Goal: Transaction & Acquisition: Purchase product/service

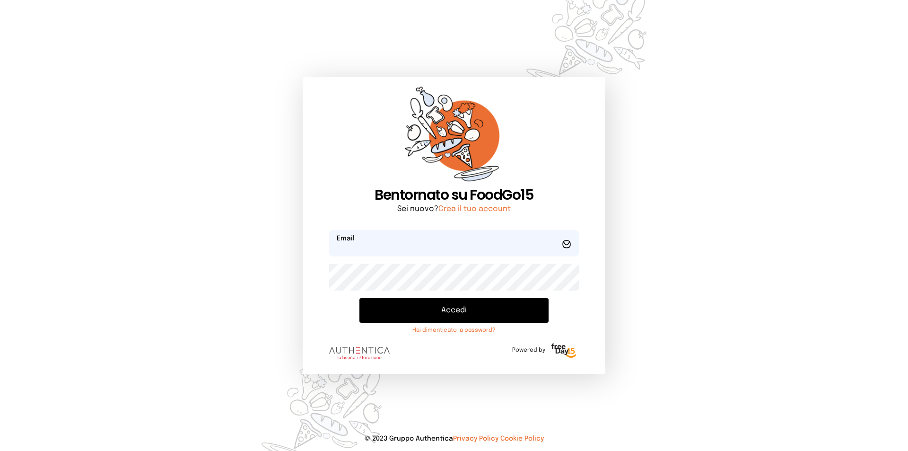
type input "**********"
click at [473, 315] on button "Accedi" at bounding box center [453, 310] width 189 height 25
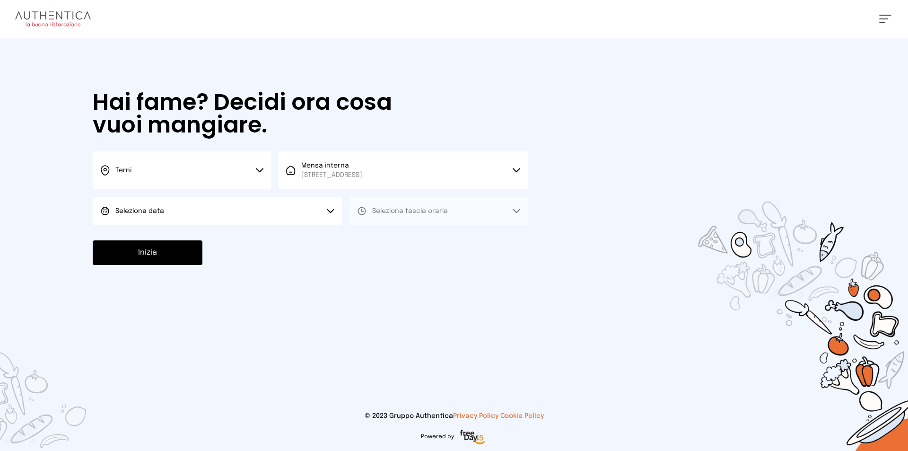
click at [263, 166] on button "Terni" at bounding box center [182, 170] width 178 height 38
click at [188, 192] on li "Terni" at bounding box center [182, 202] width 178 height 26
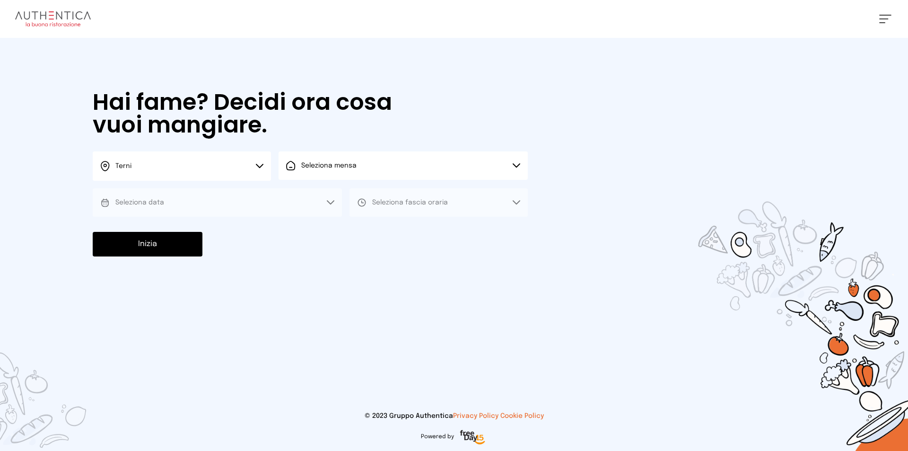
click at [306, 165] on span "Seleziona mensa" at bounding box center [328, 165] width 55 height 7
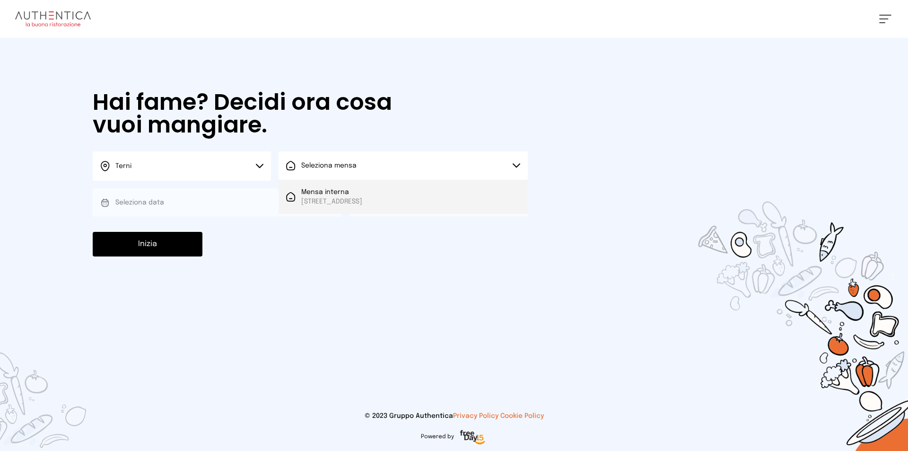
click at [312, 193] on span "Mensa interna" at bounding box center [331, 191] width 61 height 9
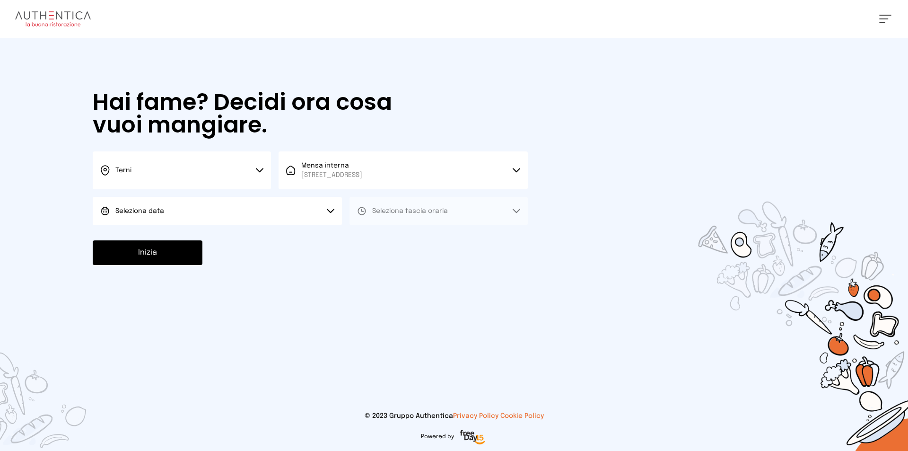
click at [231, 201] on button "Seleziona data" at bounding box center [217, 211] width 249 height 28
click at [177, 236] on li "[DATE], [DATE]" at bounding box center [217, 237] width 249 height 25
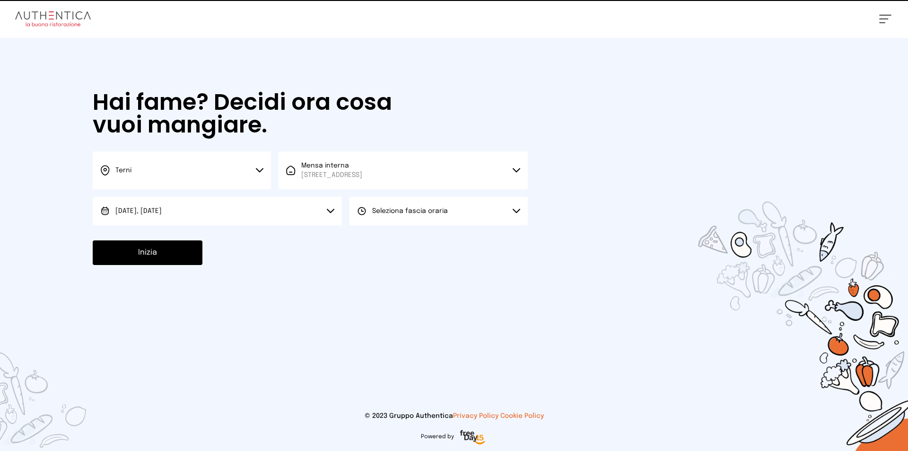
click at [374, 212] on span "Seleziona fascia oraria" at bounding box center [410, 211] width 76 height 7
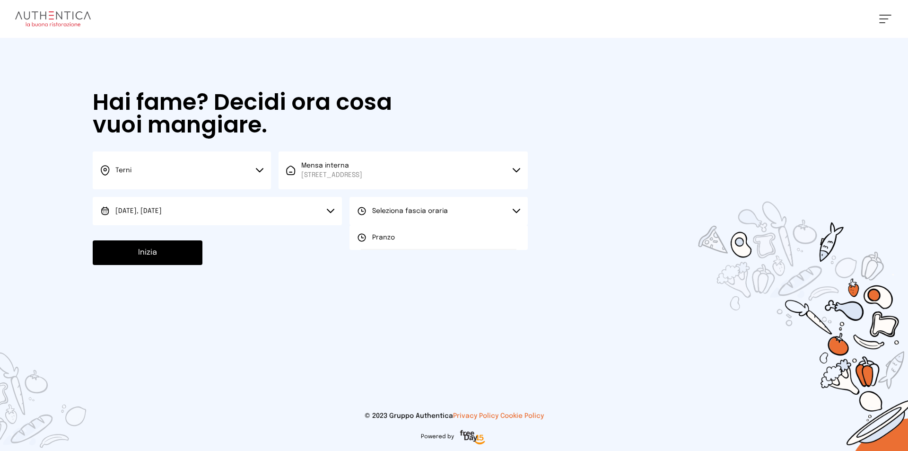
click at [378, 236] on span "Pranzo" at bounding box center [383, 237] width 23 height 9
click at [175, 253] on button "Inizia" at bounding box center [148, 252] width 110 height 25
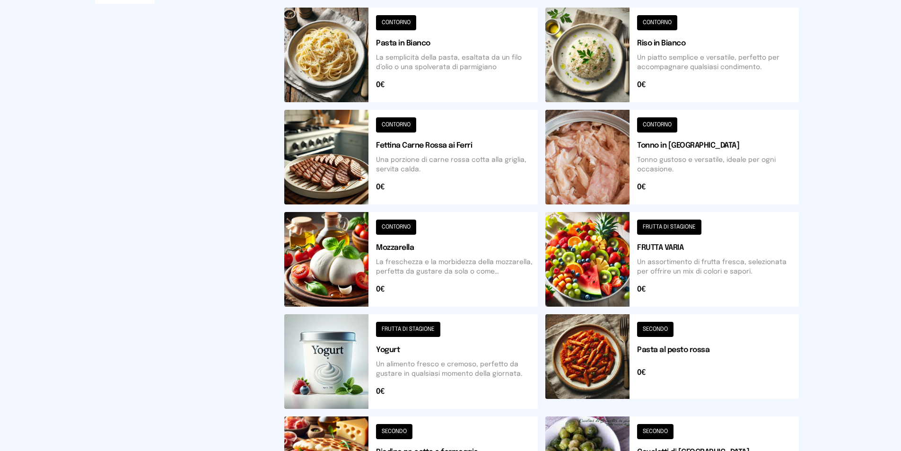
scroll to position [236, 0]
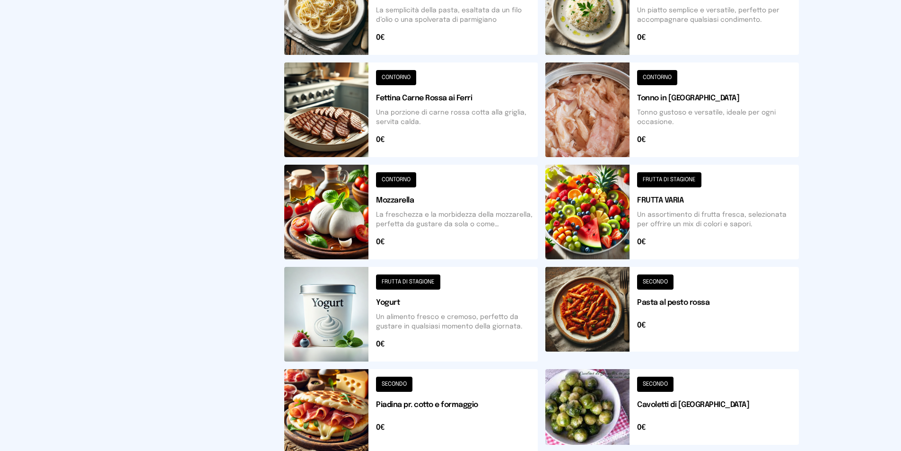
click at [579, 407] on button at bounding box center [672, 411] width 254 height 85
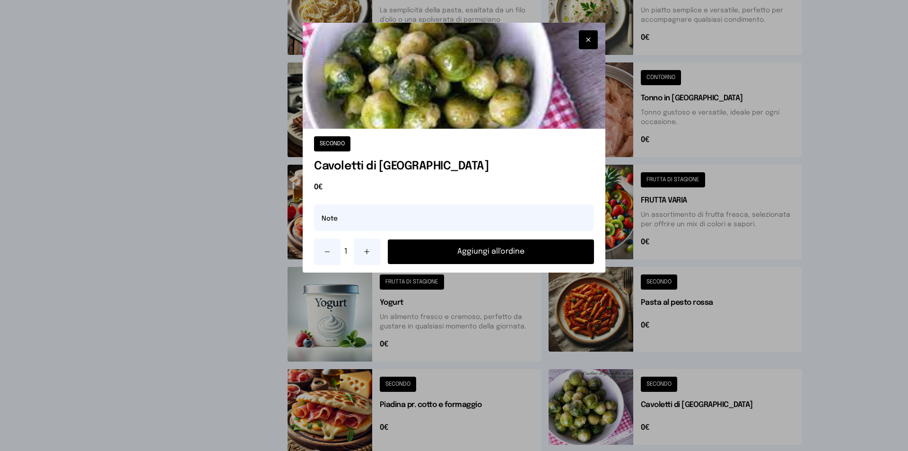
click at [474, 249] on button "Aggiungi all'ordine" at bounding box center [491, 251] width 206 height 25
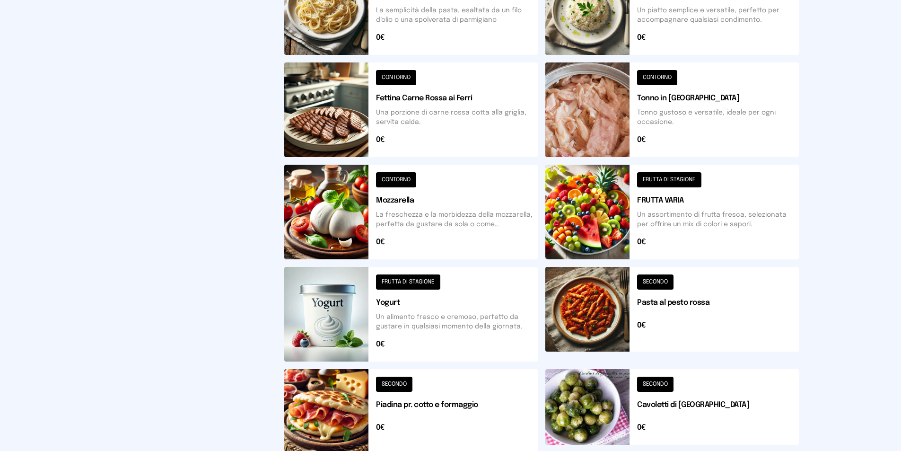
click at [584, 208] on button at bounding box center [672, 212] width 254 height 95
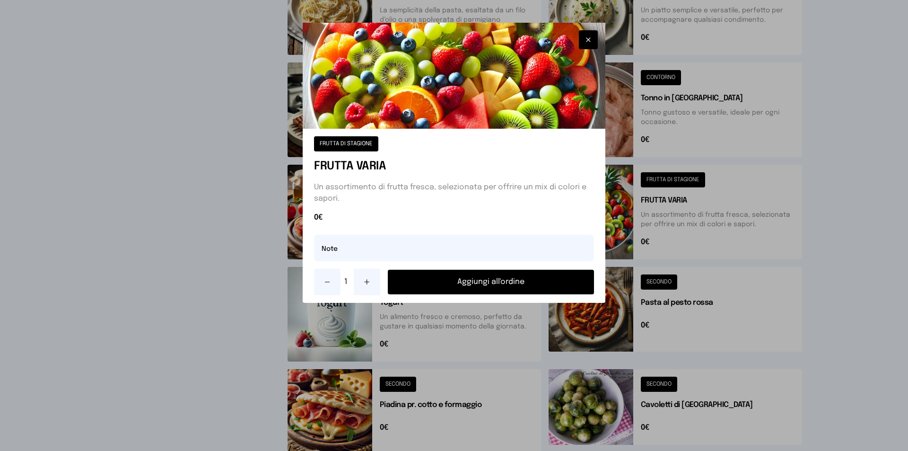
click at [487, 277] on button "Aggiungi all'ordine" at bounding box center [491, 282] width 206 height 25
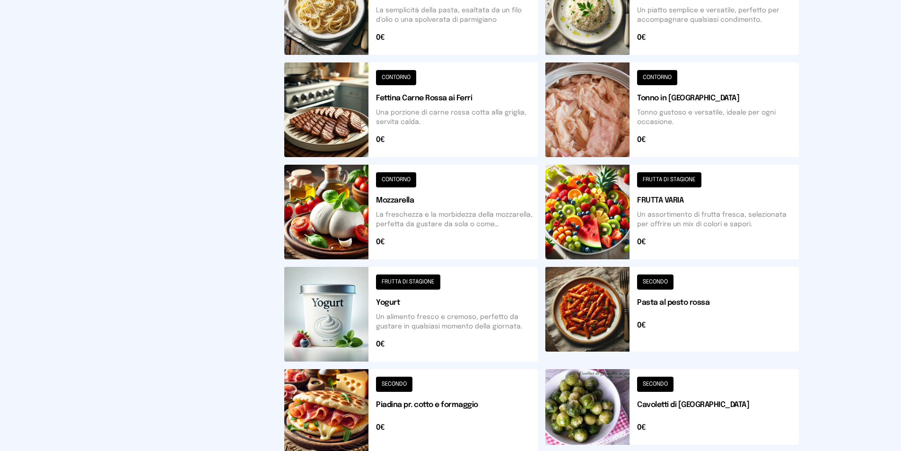
scroll to position [189, 0]
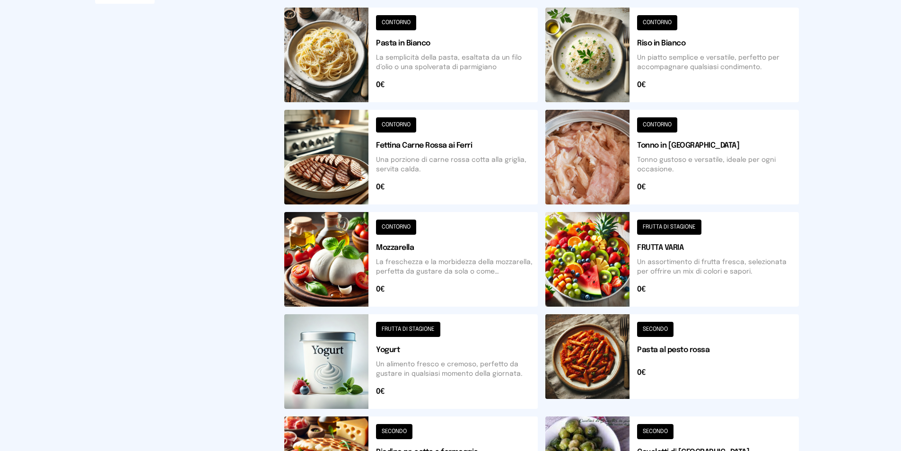
click at [368, 169] on button at bounding box center [411, 157] width 254 height 95
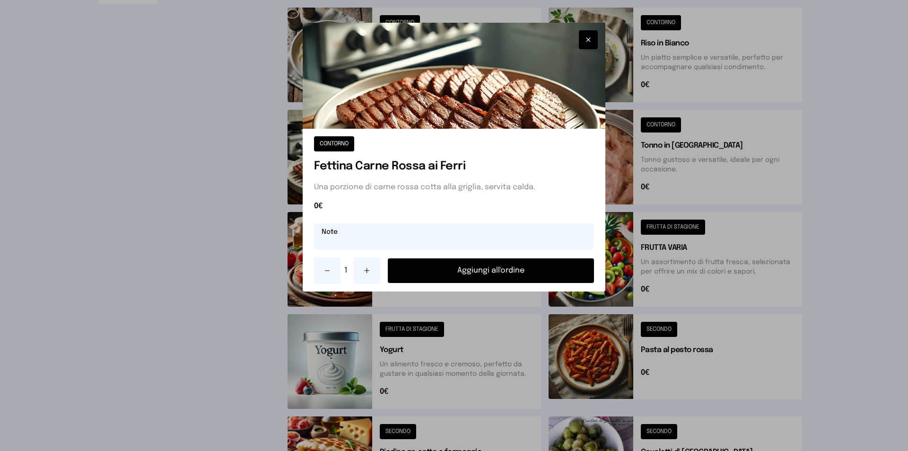
click at [371, 236] on input "text" at bounding box center [454, 236] width 280 height 26
type input "******"
click at [473, 268] on button "Aggiungi all'ordine" at bounding box center [491, 270] width 206 height 25
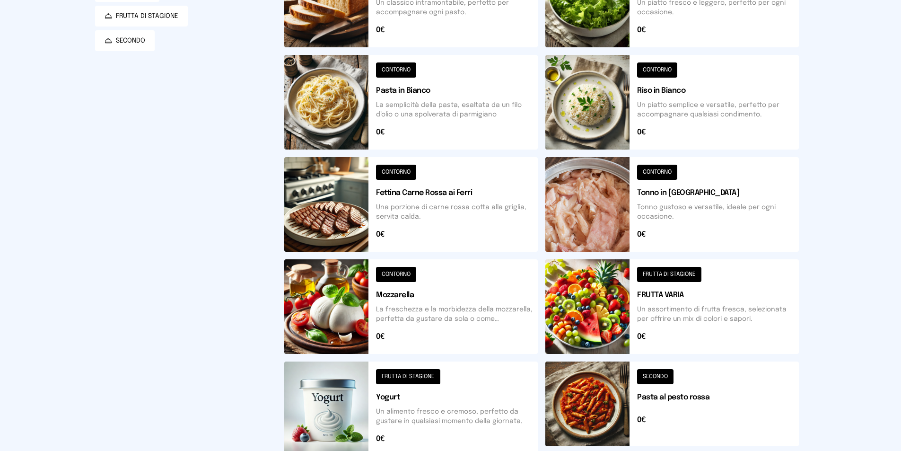
scroll to position [47, 0]
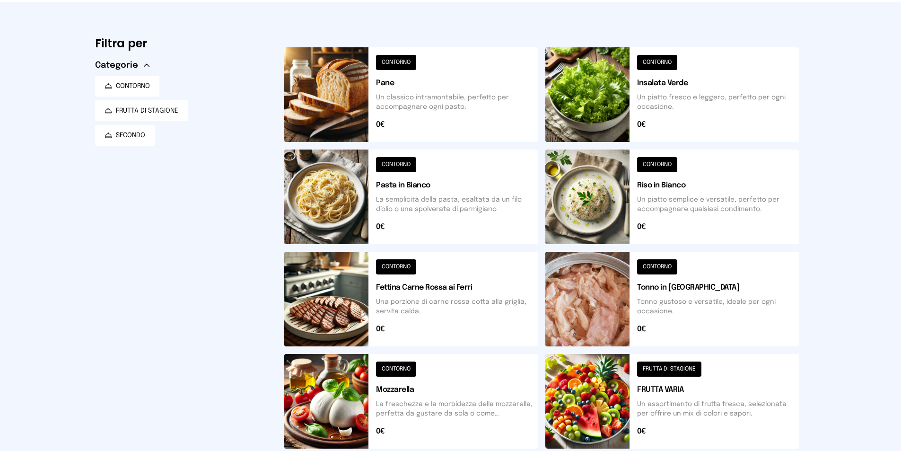
click at [354, 98] on button at bounding box center [411, 94] width 254 height 95
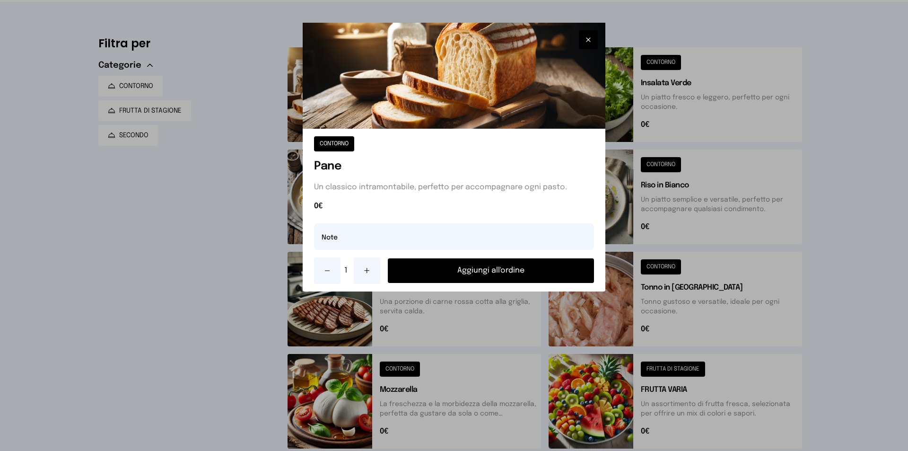
click at [456, 273] on button "Aggiungi all'ordine" at bounding box center [491, 270] width 206 height 25
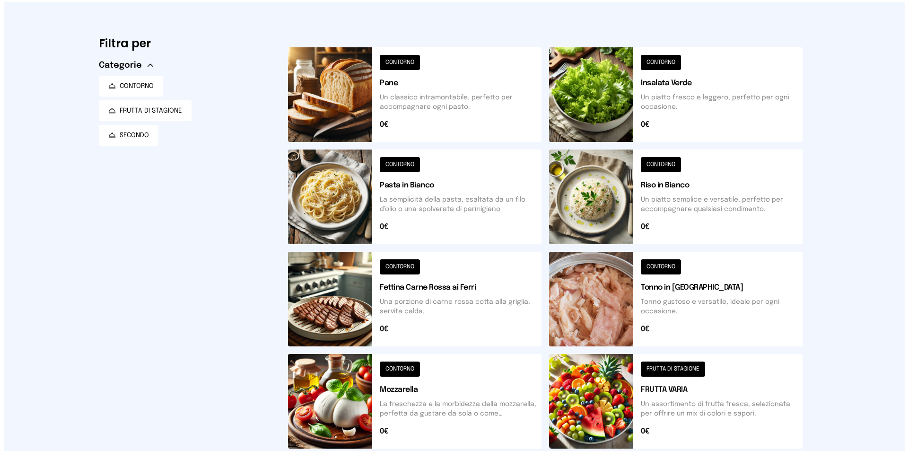
scroll to position [0, 0]
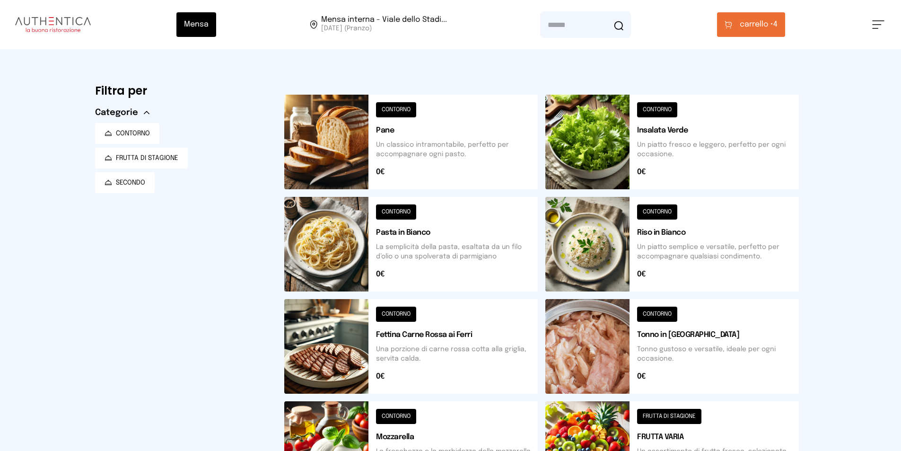
click at [752, 32] on button "carrello • 4" at bounding box center [751, 24] width 68 height 25
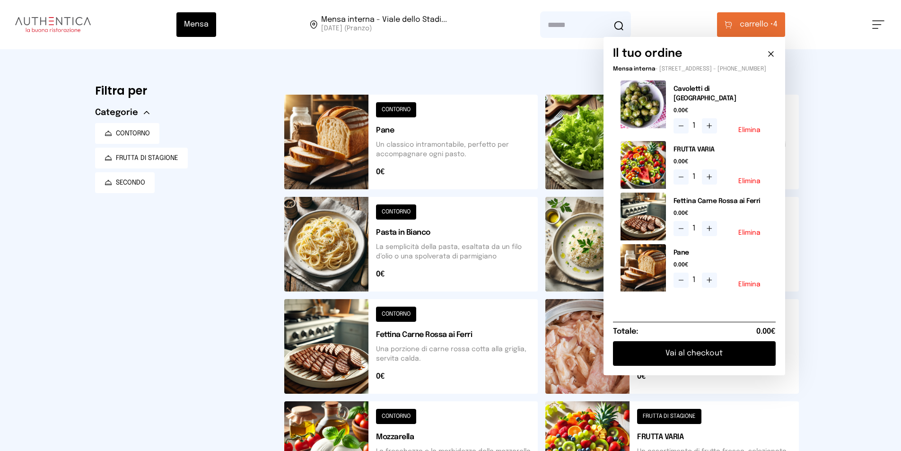
click at [746, 359] on button "Vai al checkout" at bounding box center [694, 353] width 163 height 25
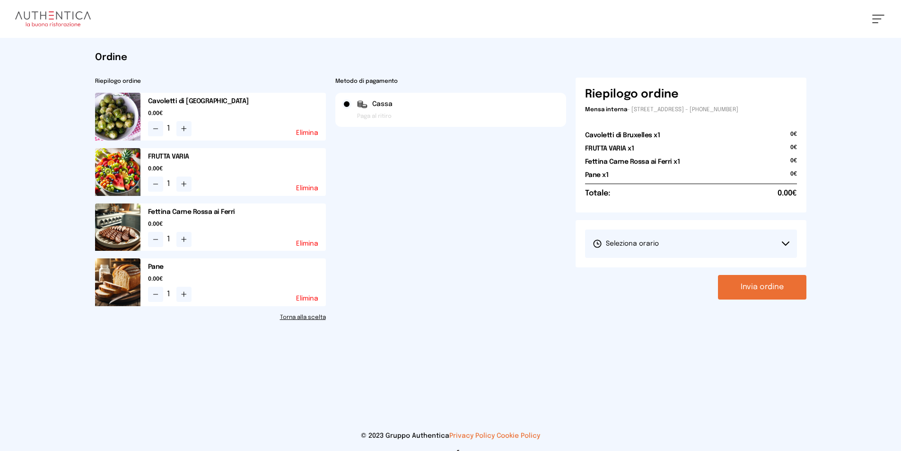
click at [782, 246] on button "Seleziona orario" at bounding box center [691, 243] width 212 height 28
click at [666, 269] on li "1° Turno (13:00 - 15:00)" at bounding box center [691, 270] width 212 height 25
click at [748, 291] on button "Invia ordine" at bounding box center [762, 287] width 88 height 25
